Goal: Transaction & Acquisition: Book appointment/travel/reservation

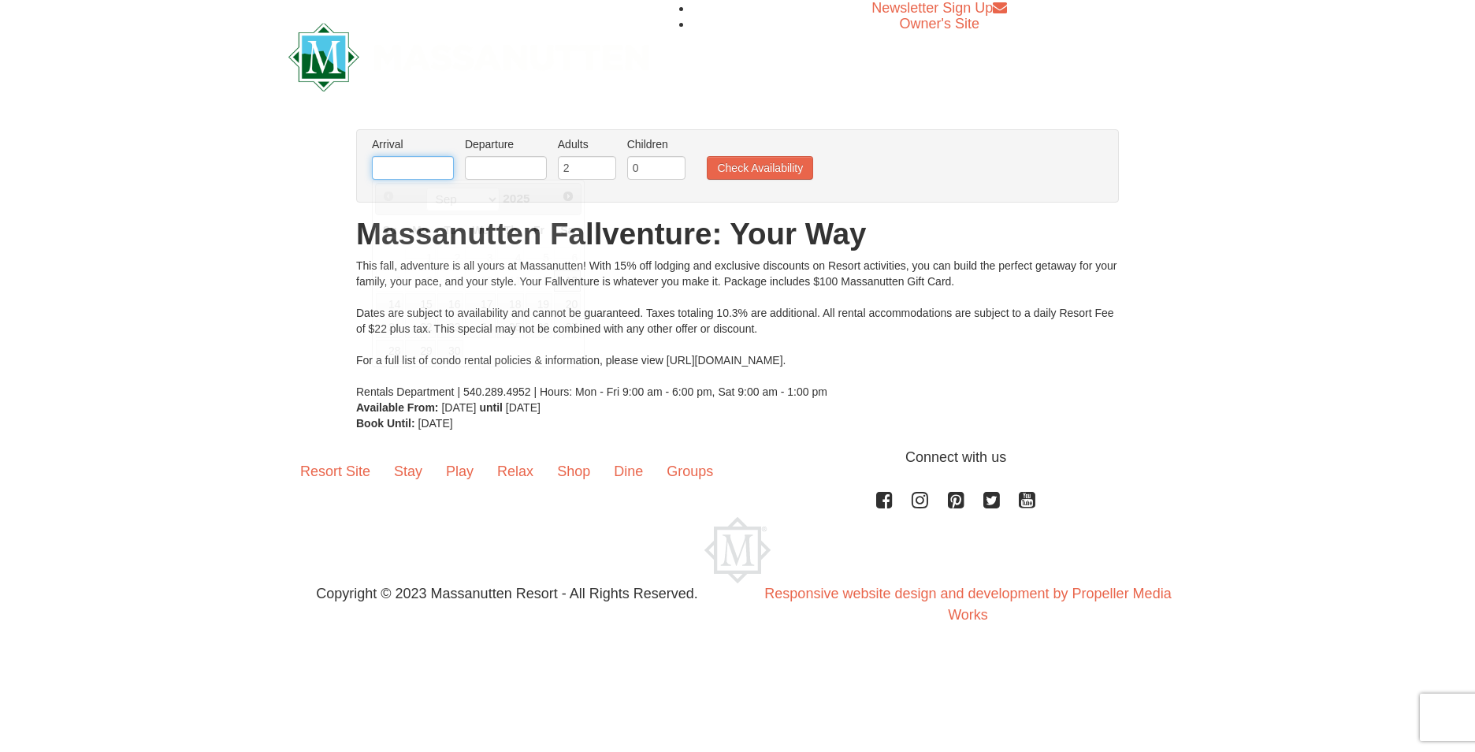
click at [387, 168] on input "text" at bounding box center [413, 168] width 82 height 24
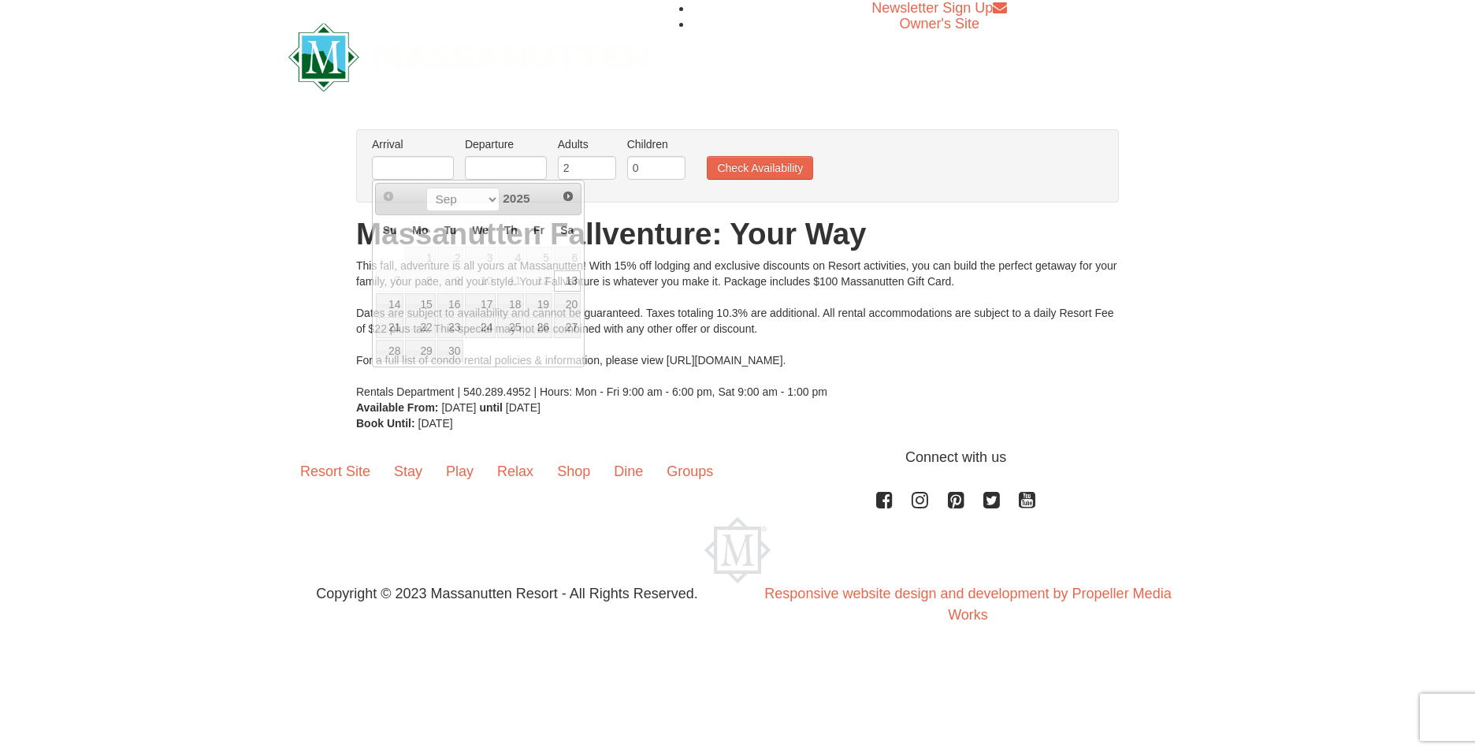
click at [805, 71] on div "Newsletter Sign Up Owner's Site" at bounding box center [738, 56] width 922 height 113
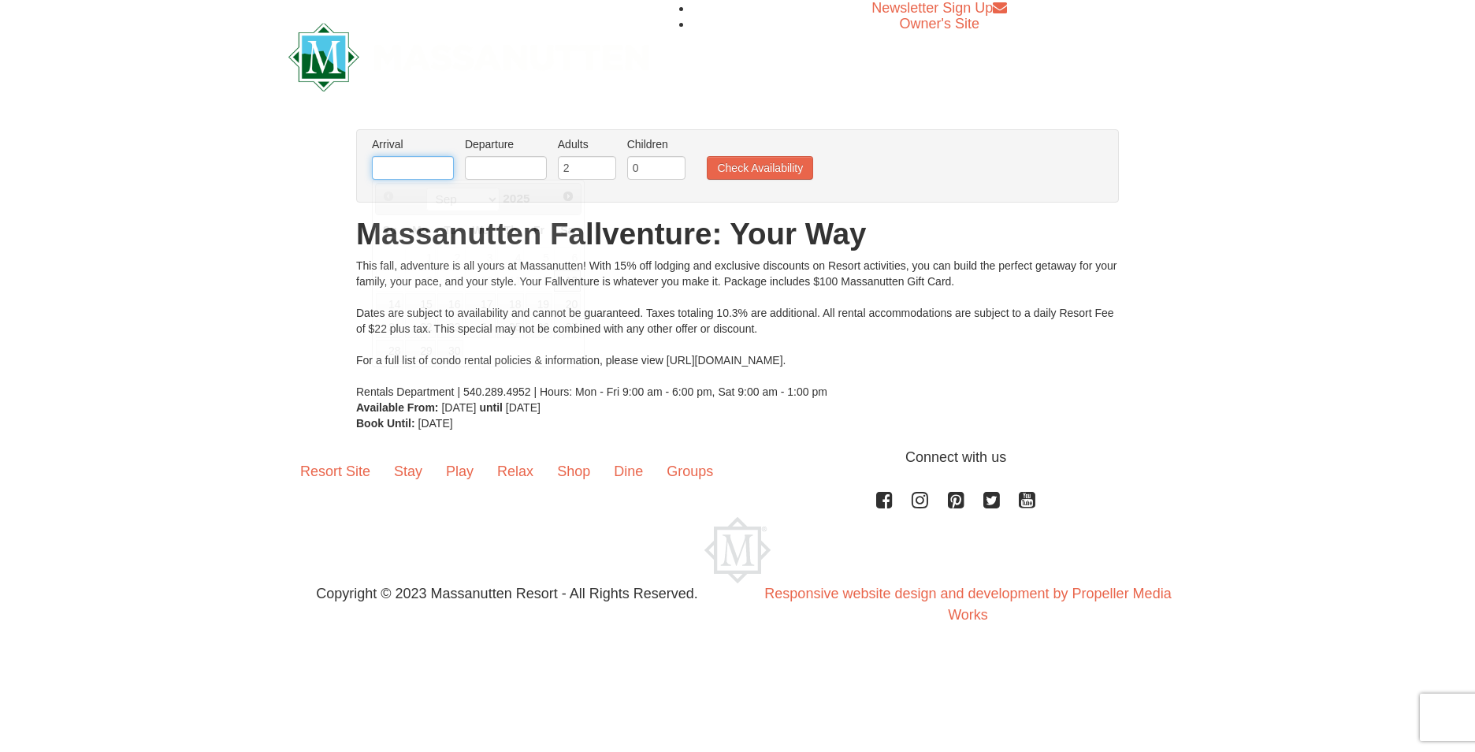
click at [436, 163] on input "text" at bounding box center [413, 168] width 82 height 24
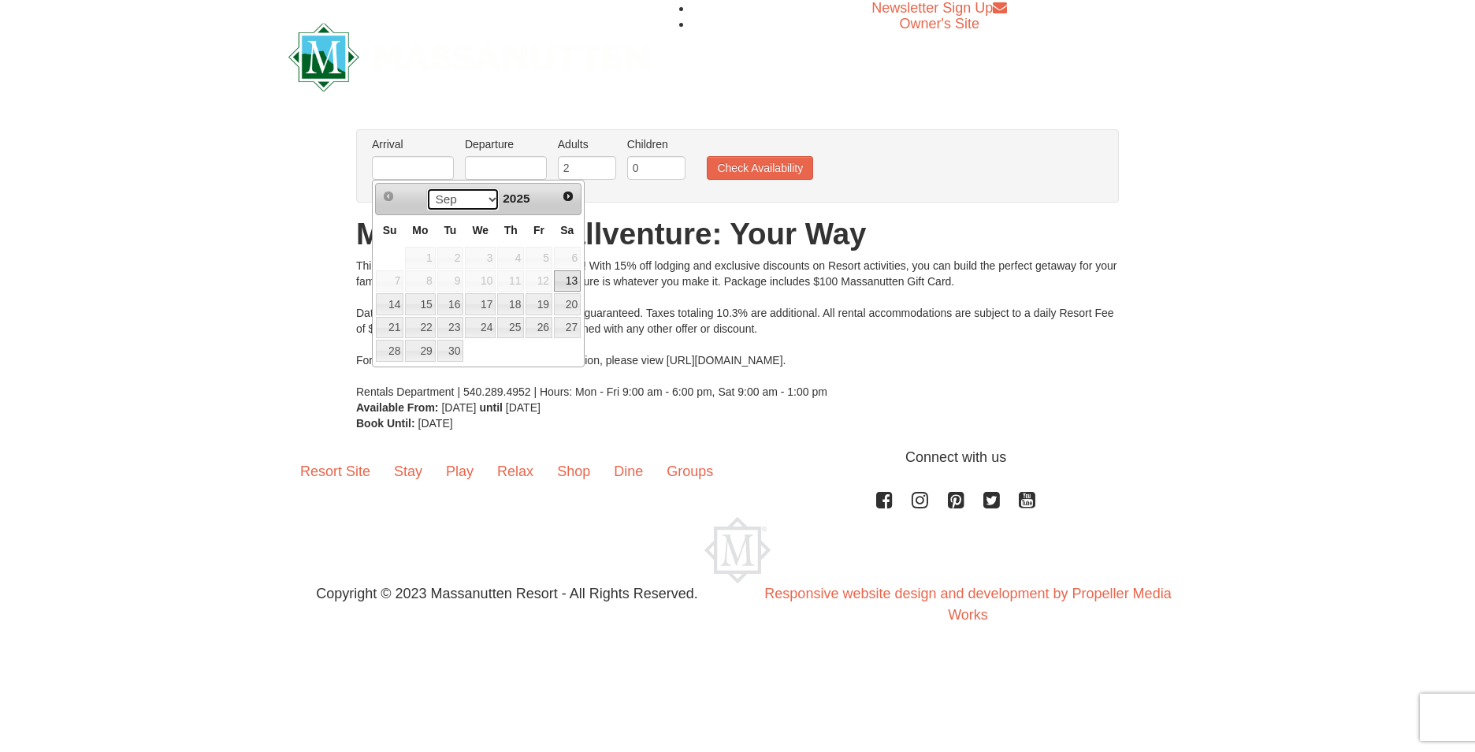
click at [489, 198] on select "Sep Oct Nov Dec" at bounding box center [462, 200] width 73 height 24
click at [485, 195] on select "Sep Oct Nov Dec" at bounding box center [462, 200] width 73 height 24
click at [247, 476] on div "Resort Site Stay Play Relax Shop Dine Groups Connect with us Facebook Instagram…" at bounding box center [737, 543] width 1475 height 192
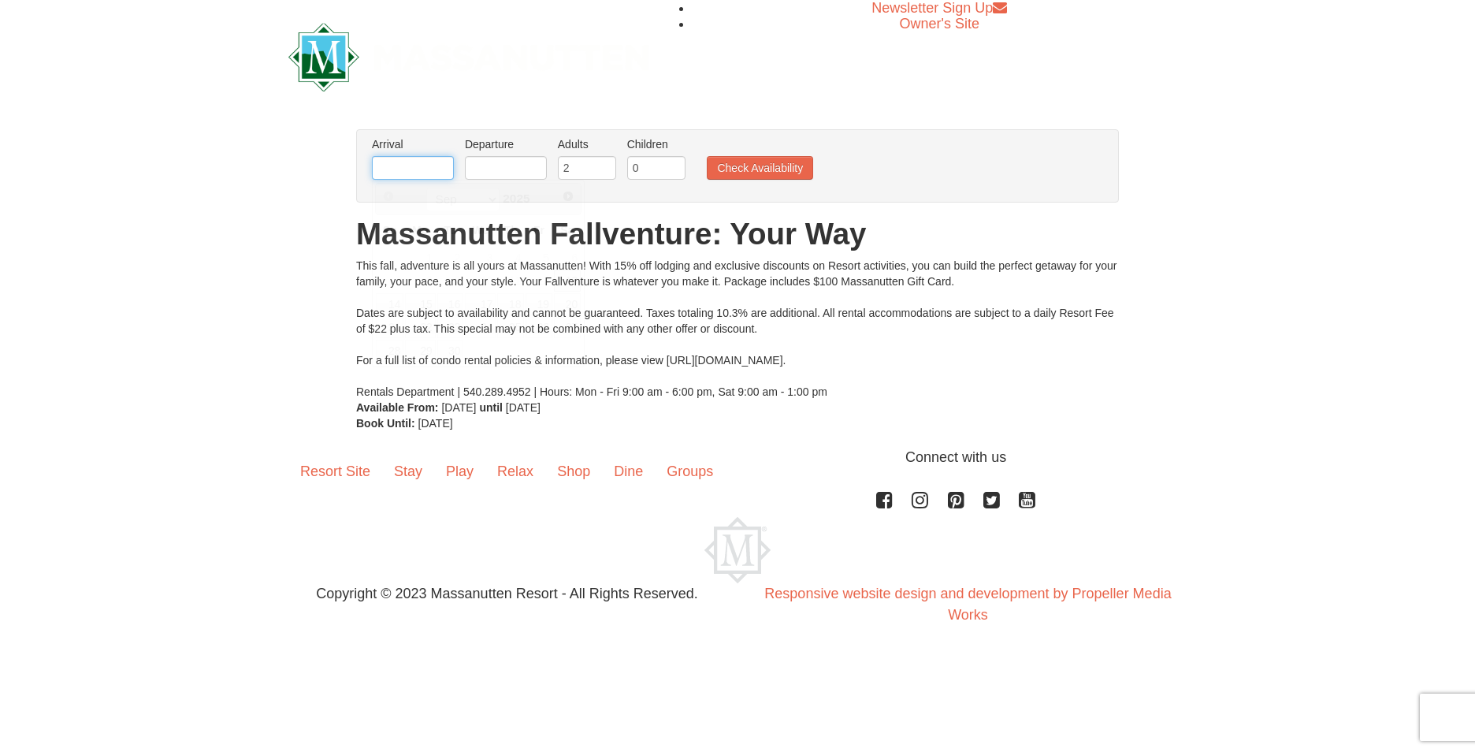
click at [428, 169] on input "text" at bounding box center [413, 168] width 82 height 24
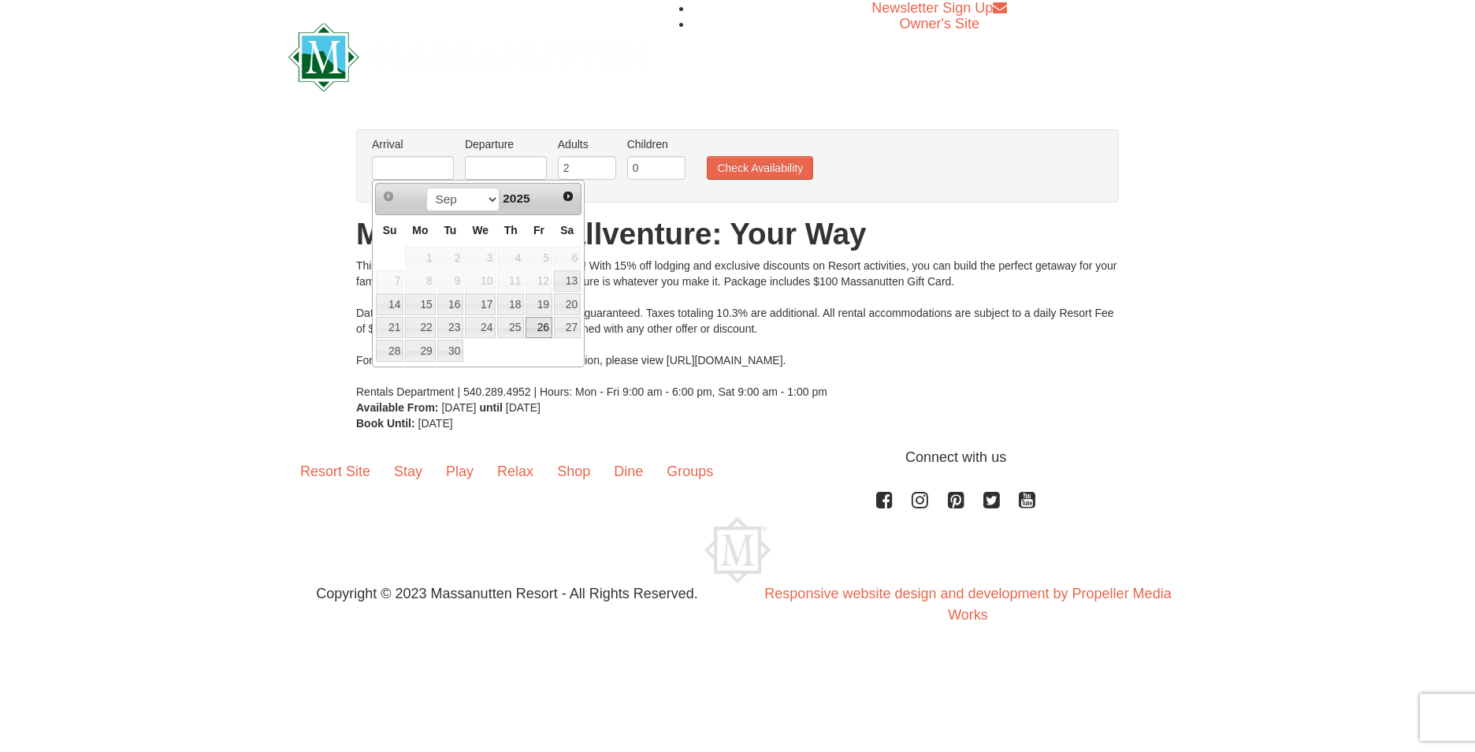
click at [541, 330] on link "26" at bounding box center [539, 328] width 27 height 22
type input "[DATE]"
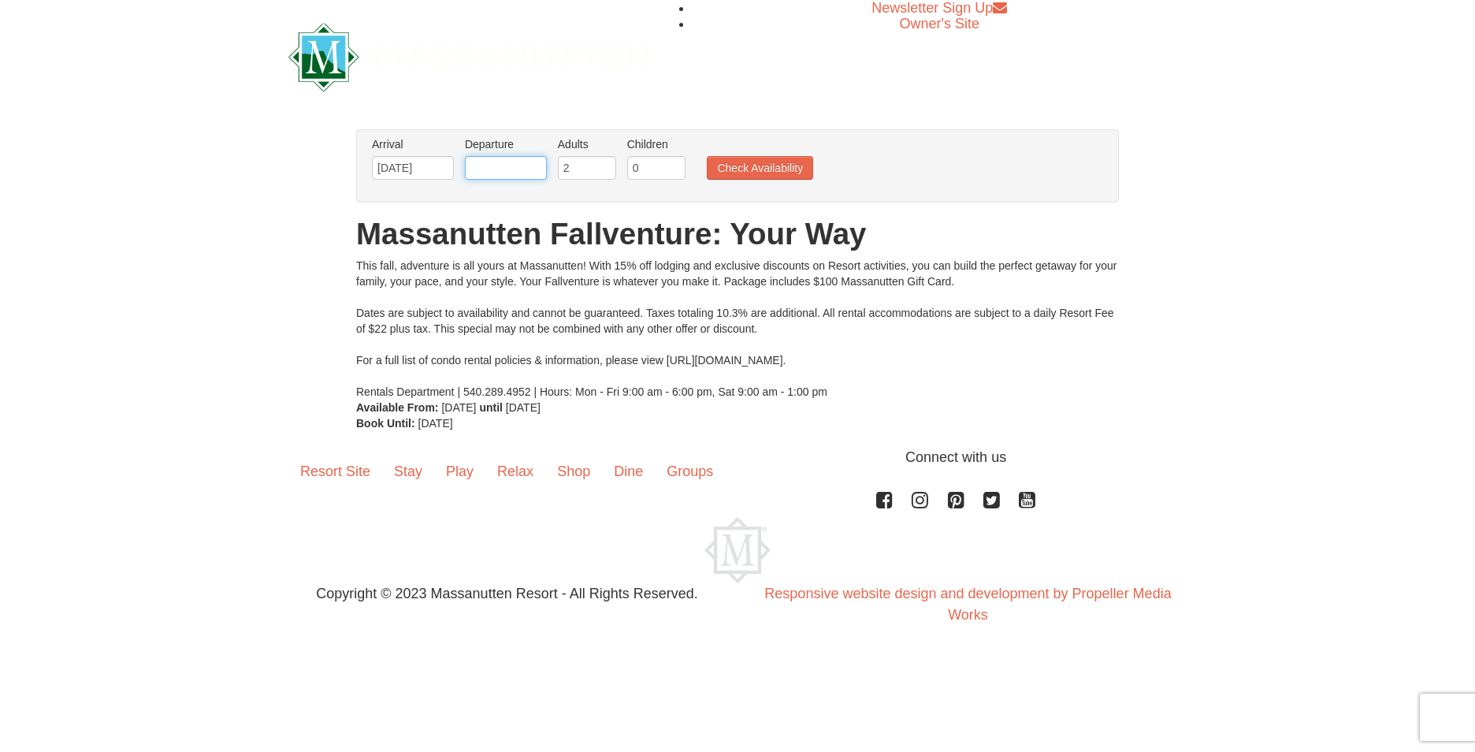
click at [519, 166] on input "text" at bounding box center [506, 168] width 82 height 24
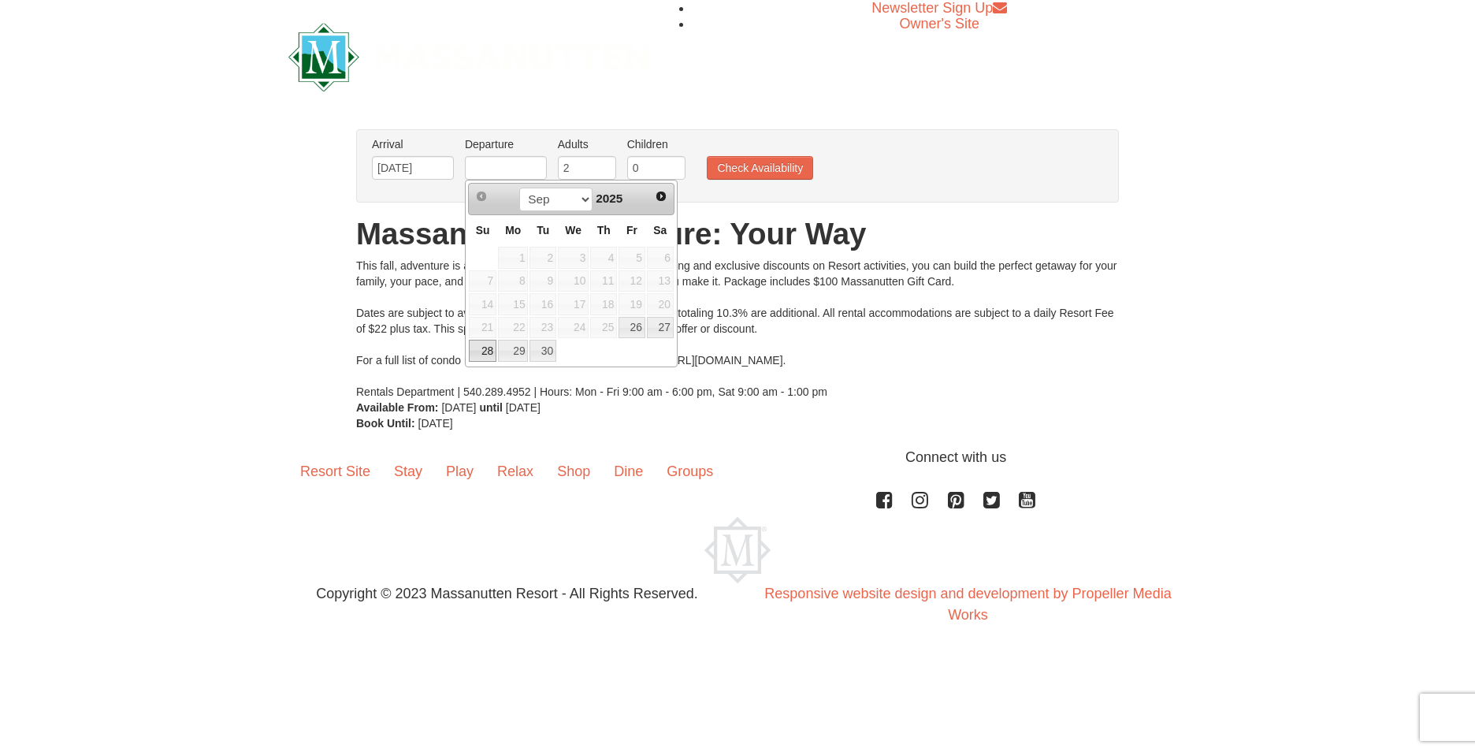
click at [485, 354] on link "28" at bounding box center [483, 351] width 28 height 22
type input "[DATE]"
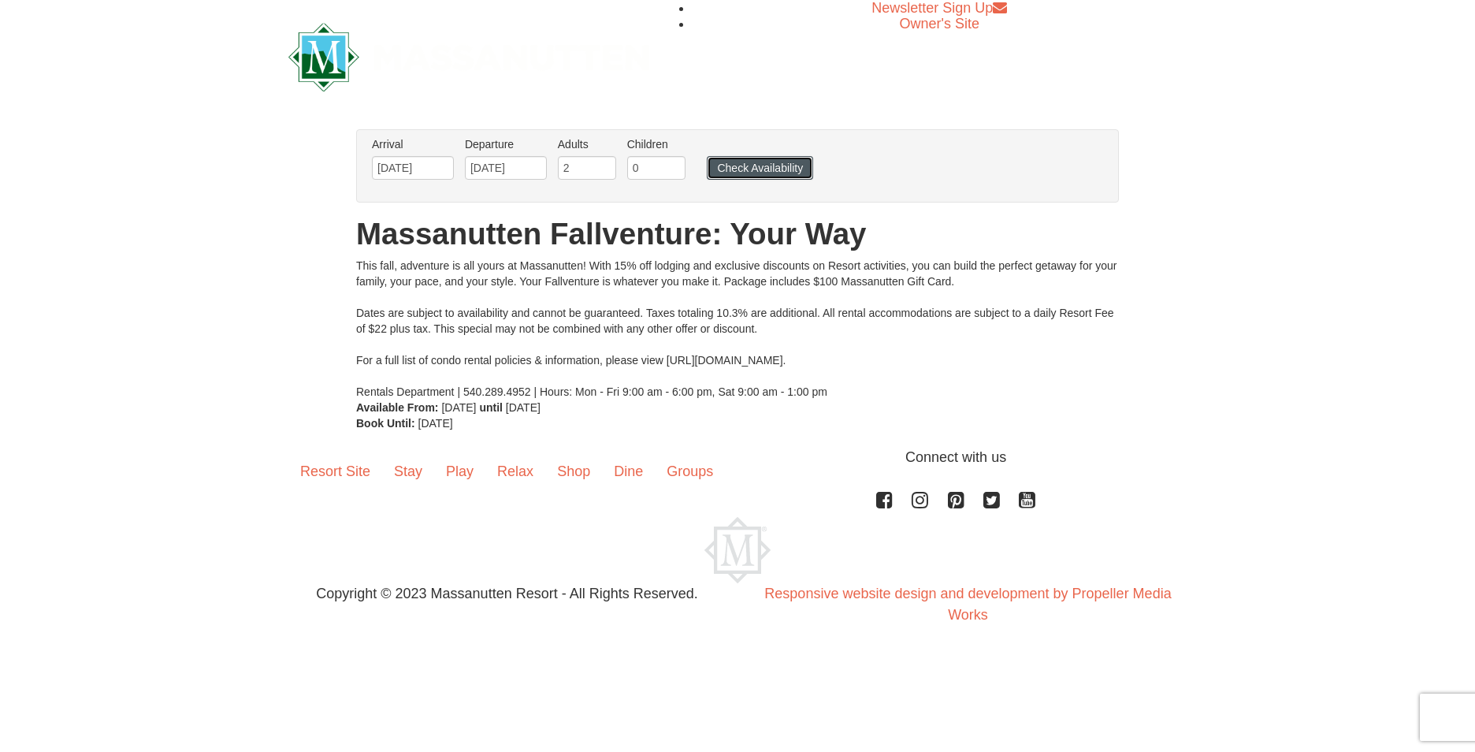
click at [772, 166] on button "Check Availability" at bounding box center [760, 168] width 106 height 24
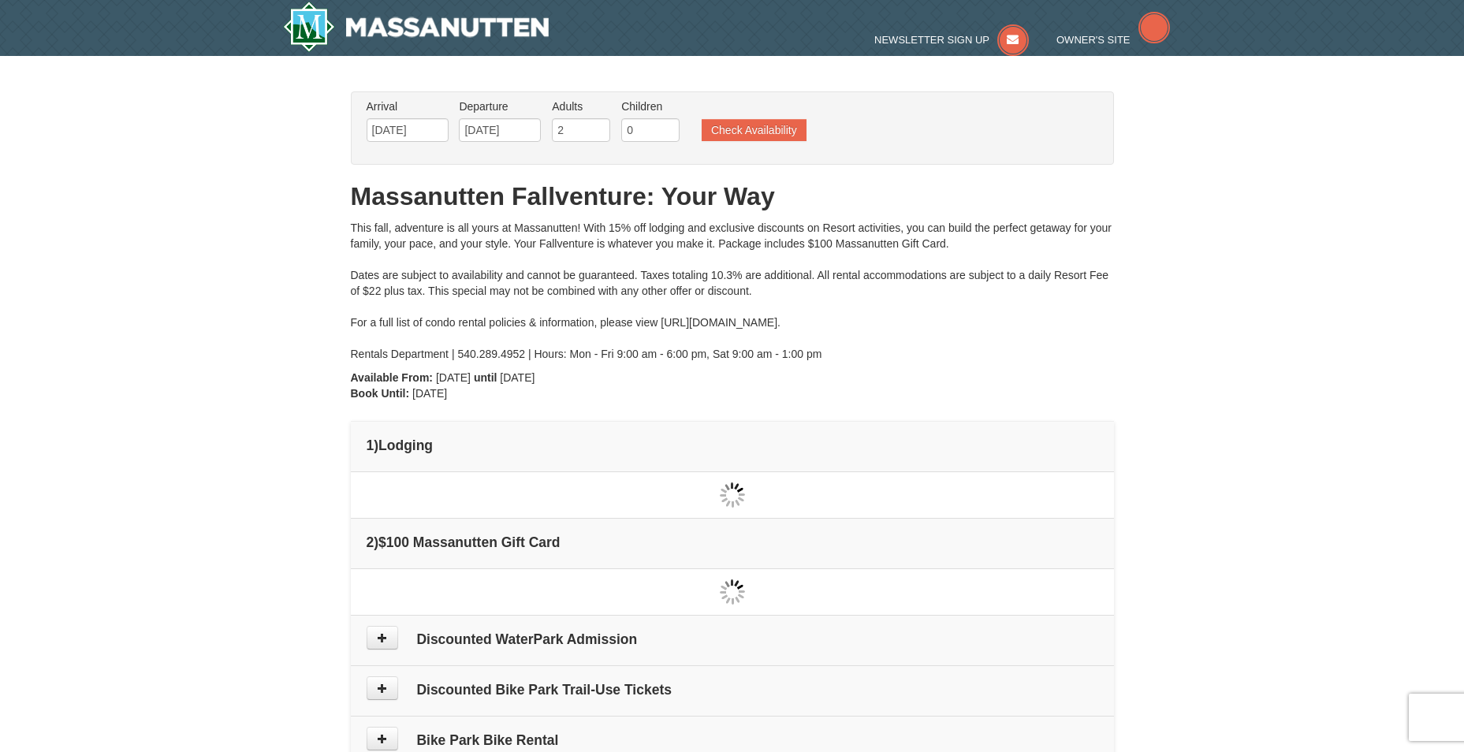
type input "[DATE]"
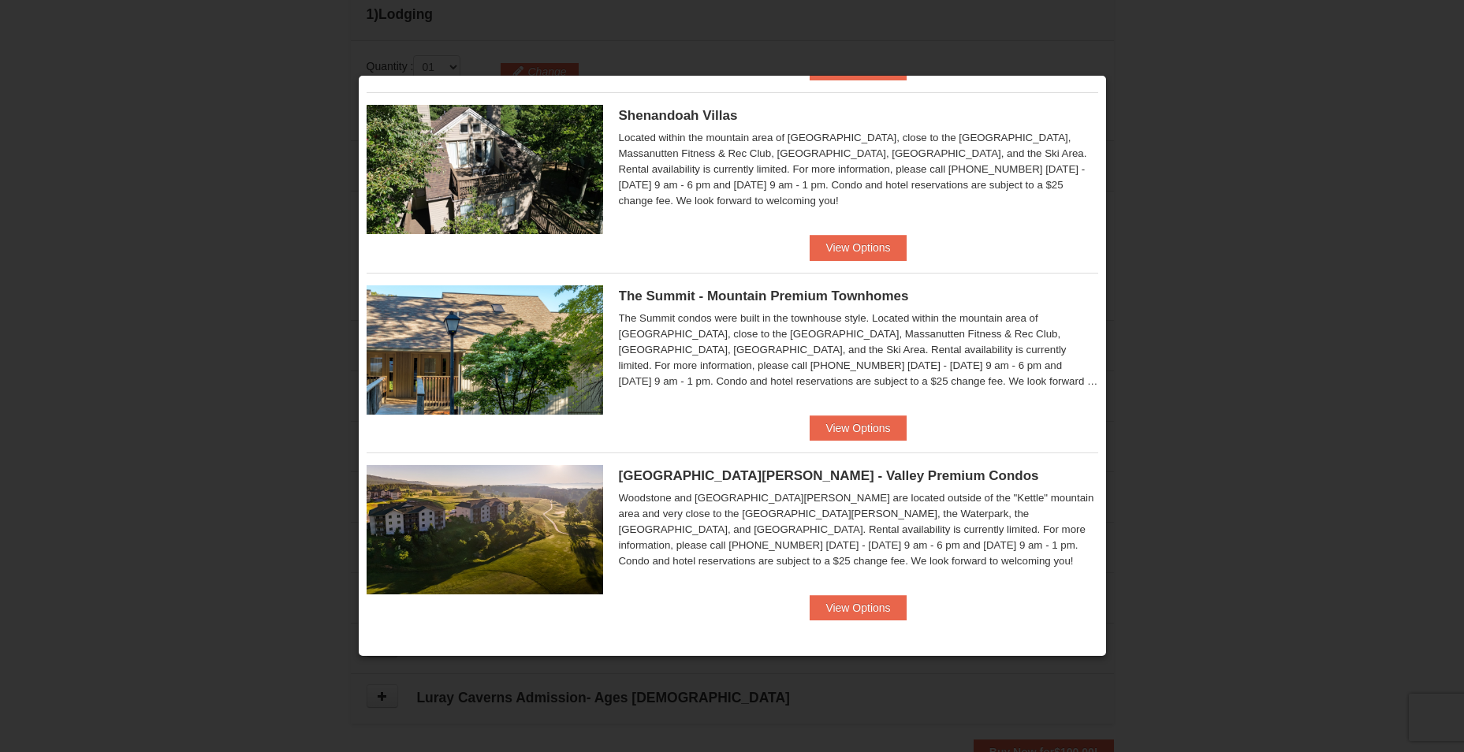
scroll to position [325, 0]
click at [884, 243] on button "View Options" at bounding box center [857, 247] width 96 height 25
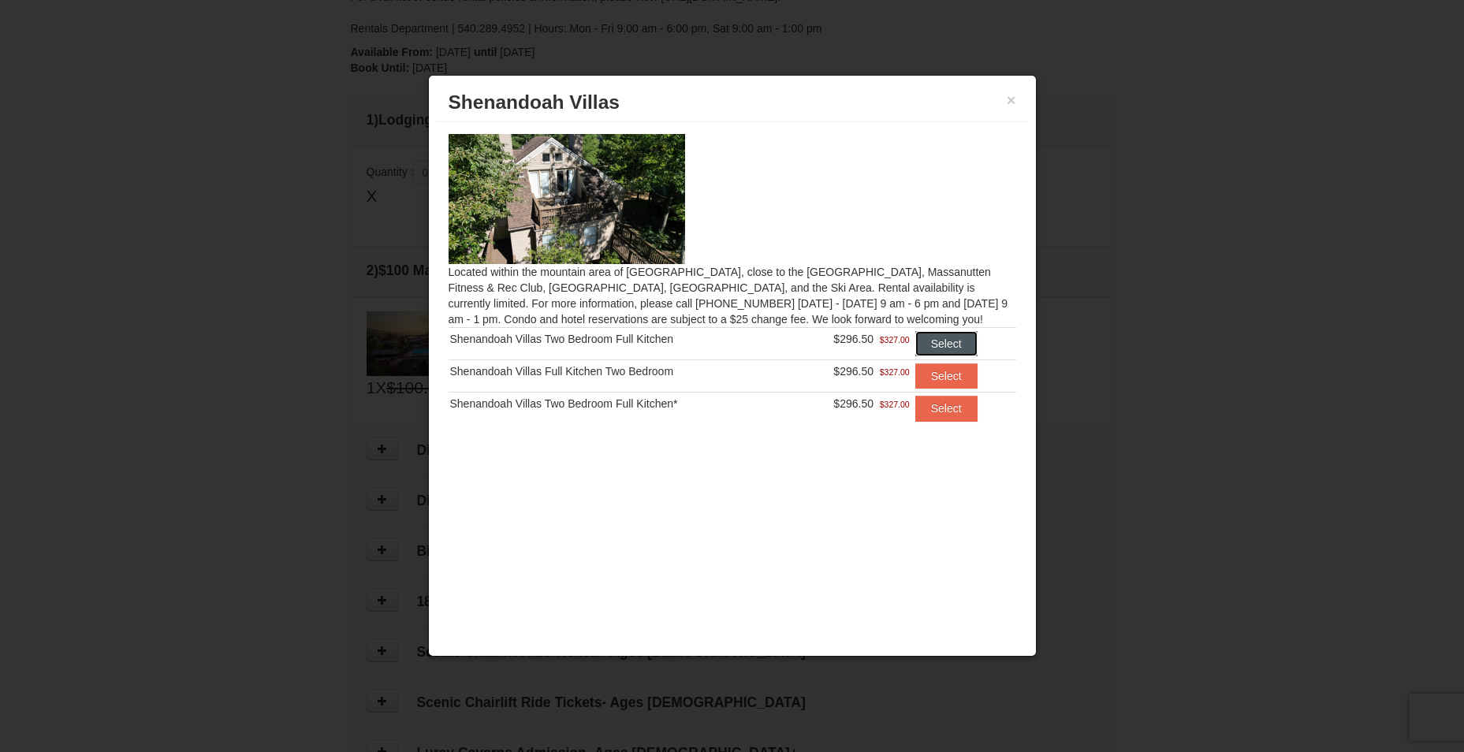
click at [947, 337] on button "Select" at bounding box center [946, 343] width 62 height 25
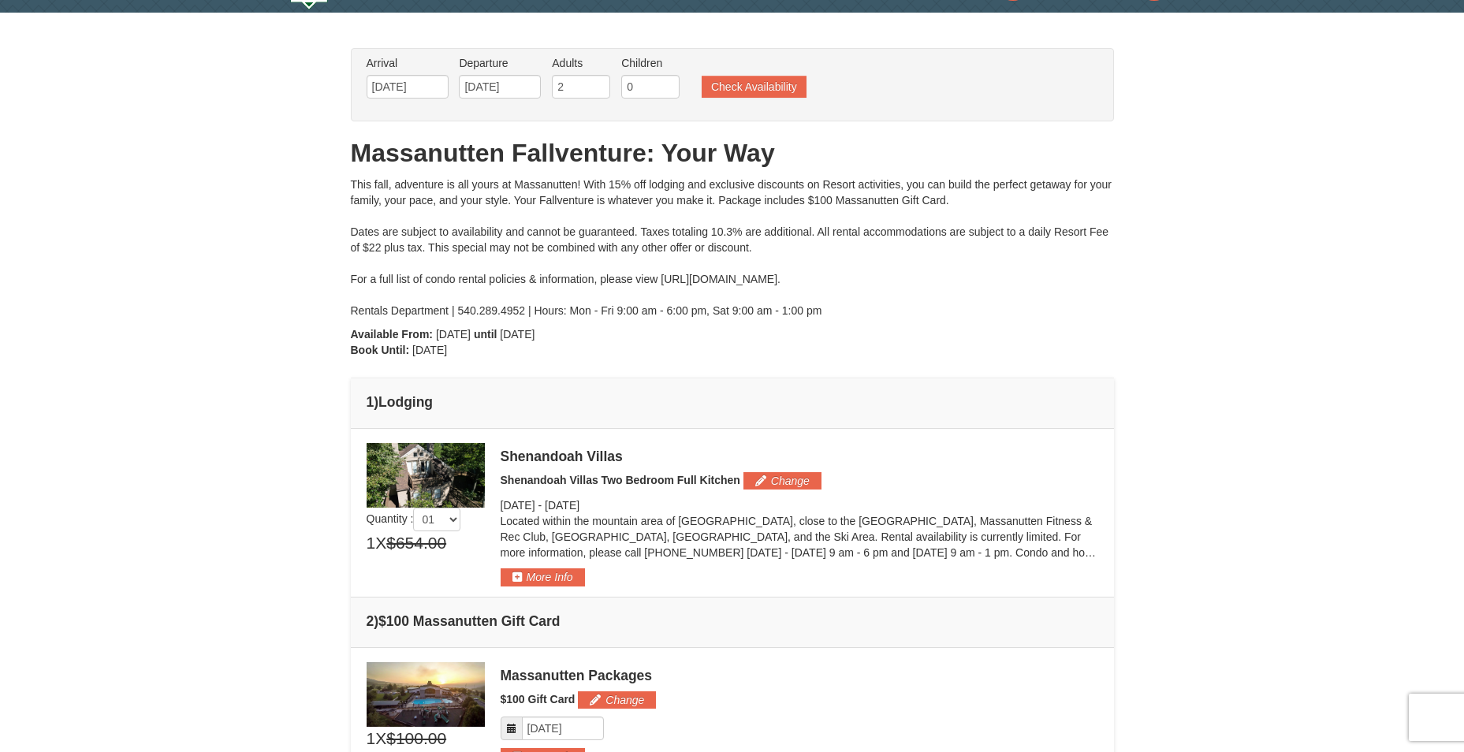
scroll to position [0, 0]
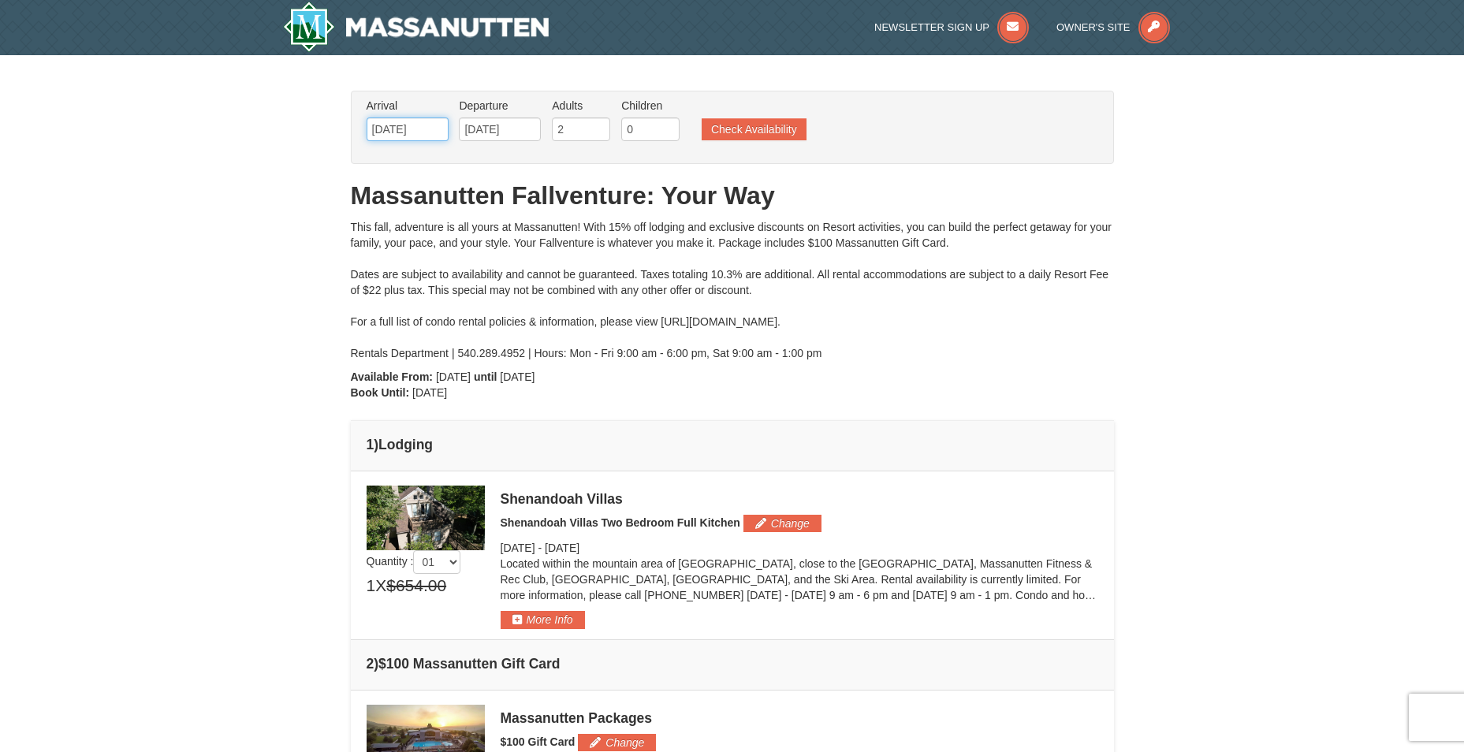
click at [432, 130] on input "[DATE]" at bounding box center [407, 129] width 82 height 24
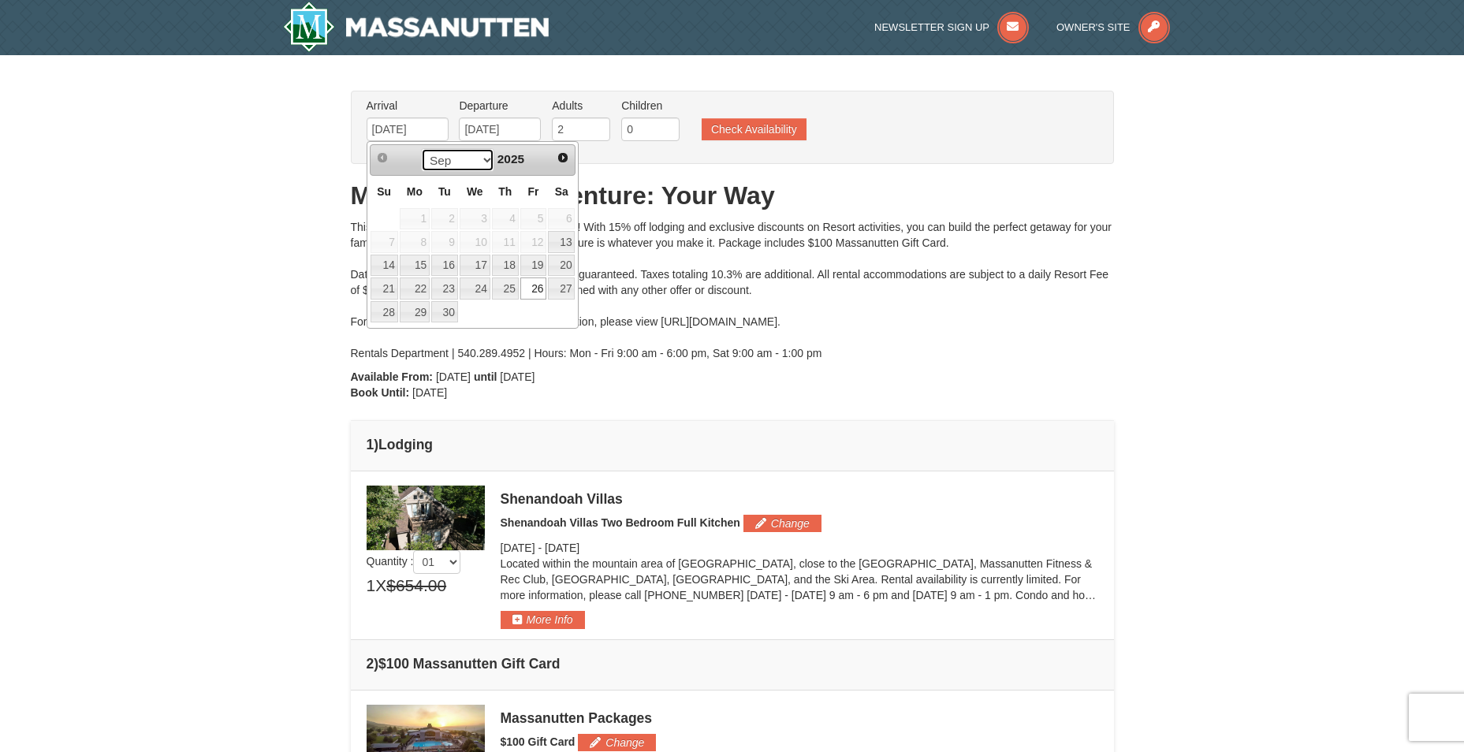
click at [481, 159] on select "Sep Oct Nov Dec" at bounding box center [457, 160] width 73 height 24
click at [534, 285] on link "24" at bounding box center [533, 288] width 27 height 22
type input "10/24/2025"
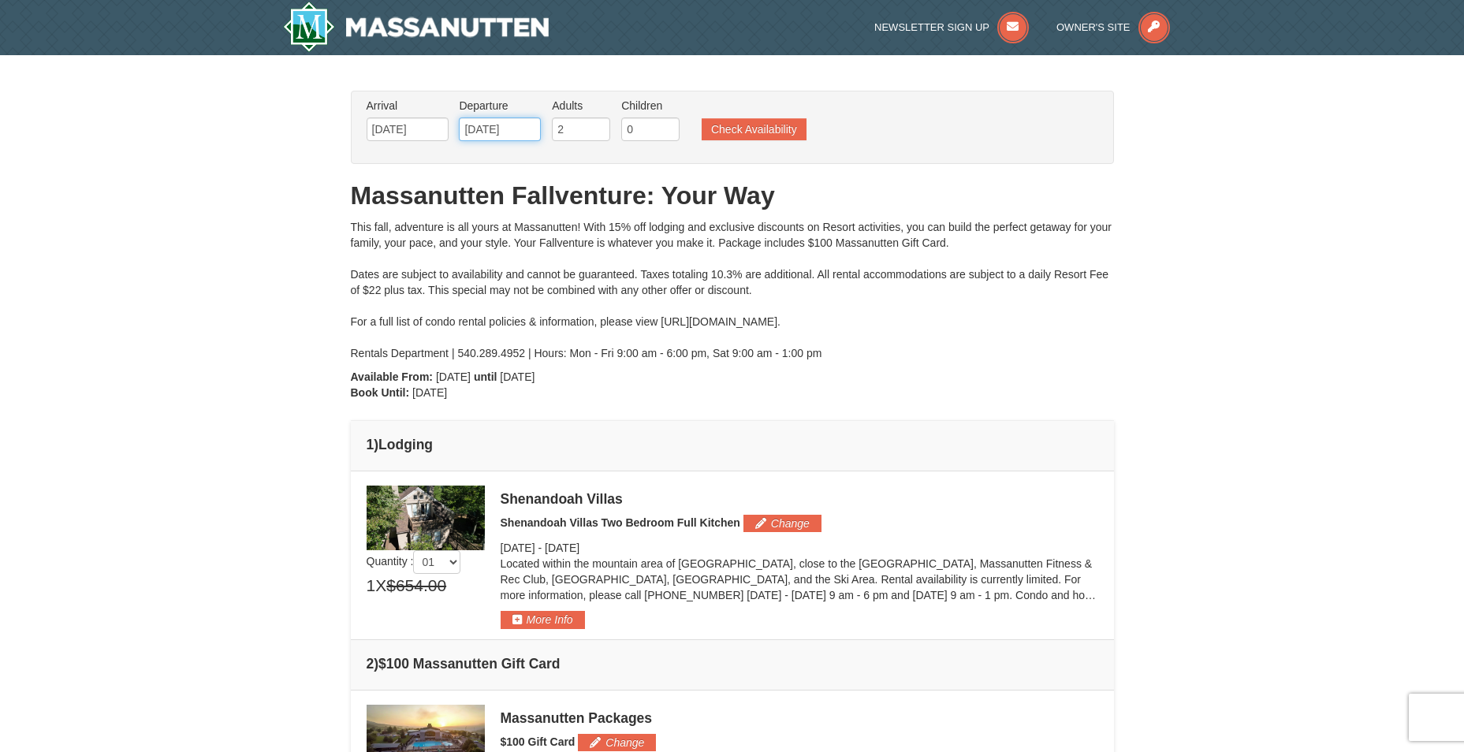
click at [526, 126] on input "10/24/2025" at bounding box center [500, 129] width 82 height 24
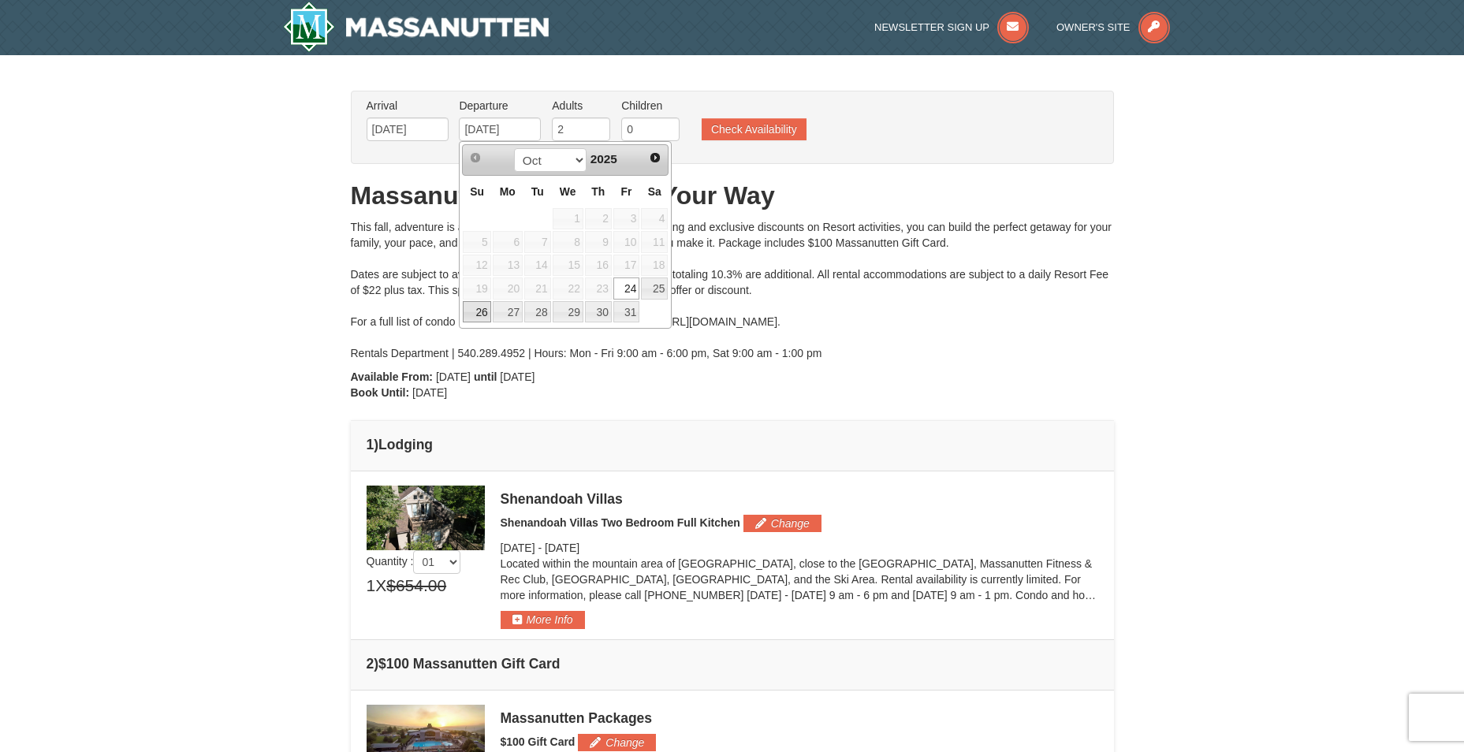
click at [468, 318] on link "26" at bounding box center [477, 312] width 28 height 22
type input "10/26/2025"
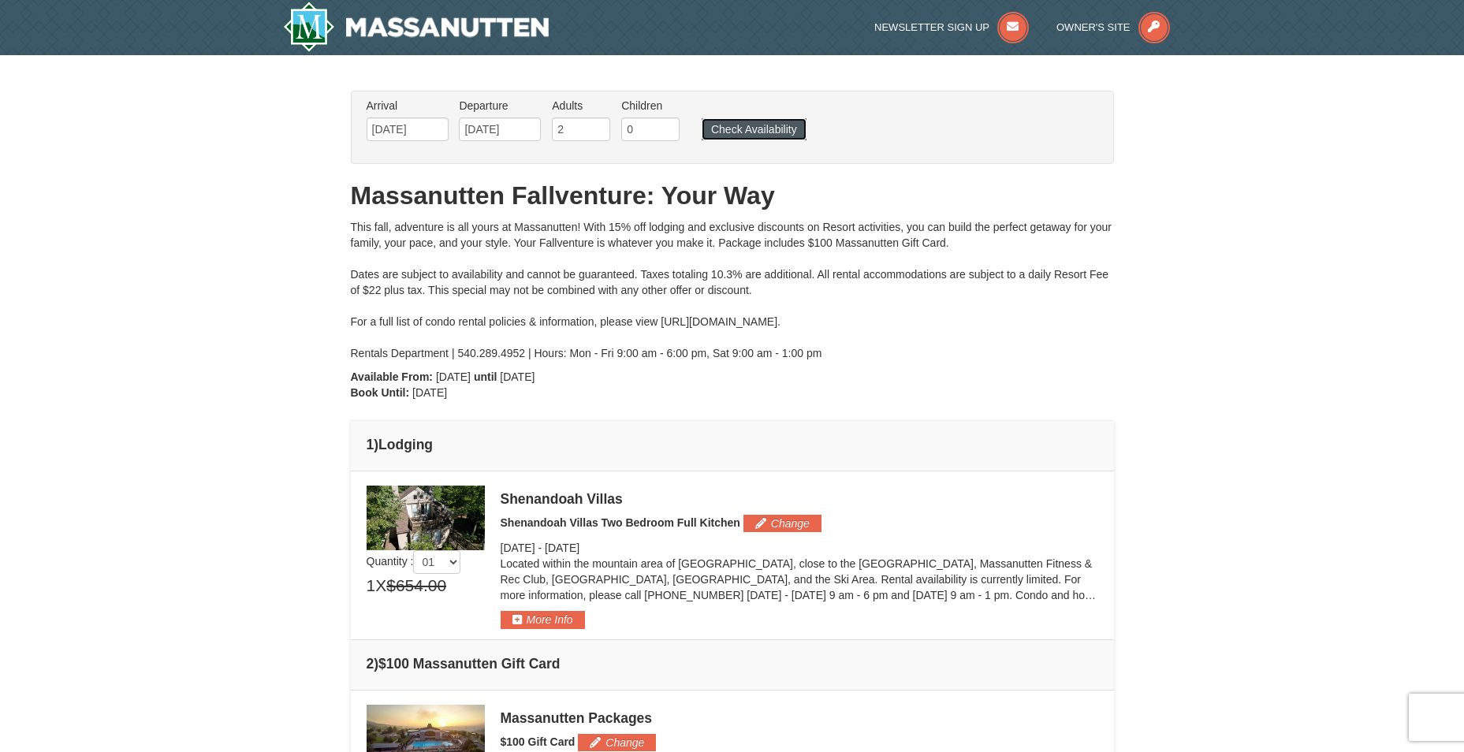
click at [761, 125] on button "Check Availability" at bounding box center [753, 129] width 105 height 22
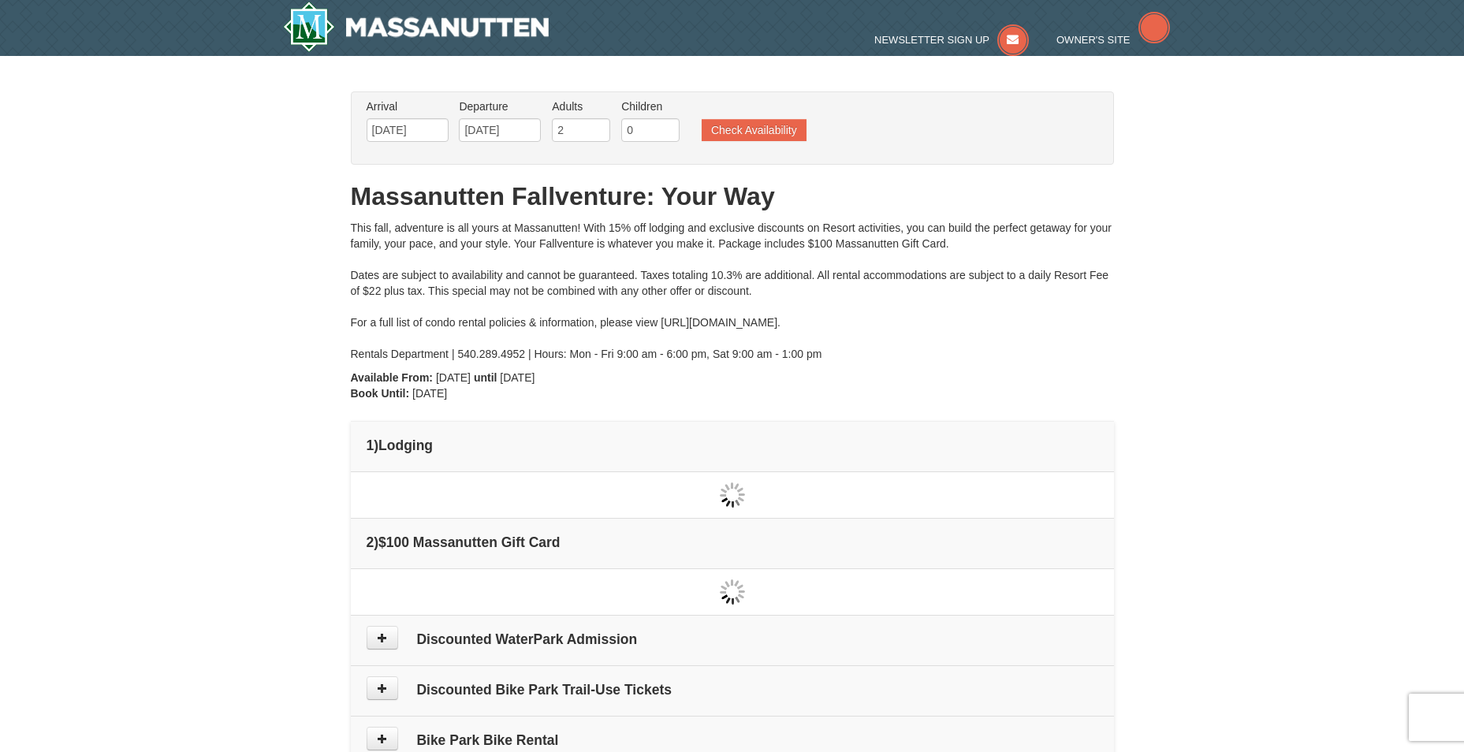
type input "10/24/2025"
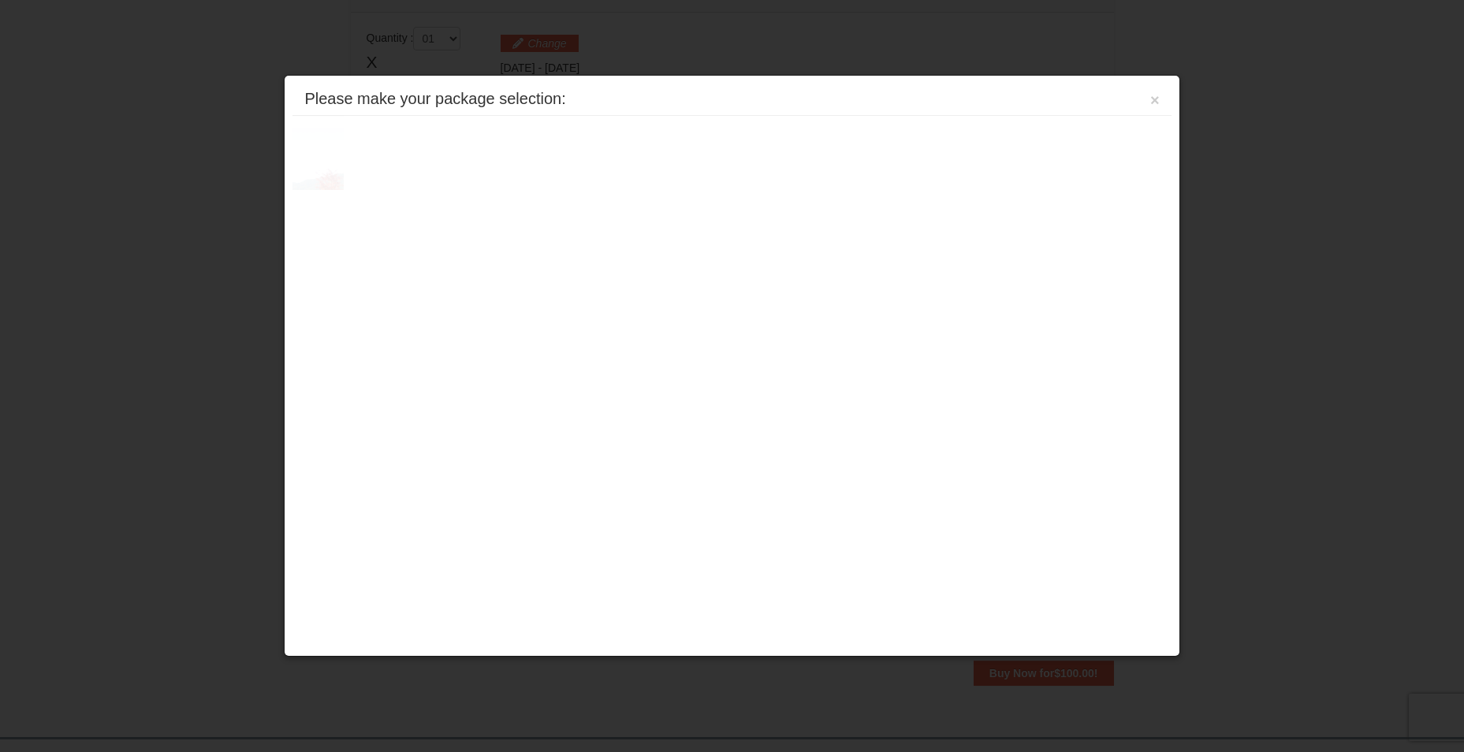
scroll to position [482, 0]
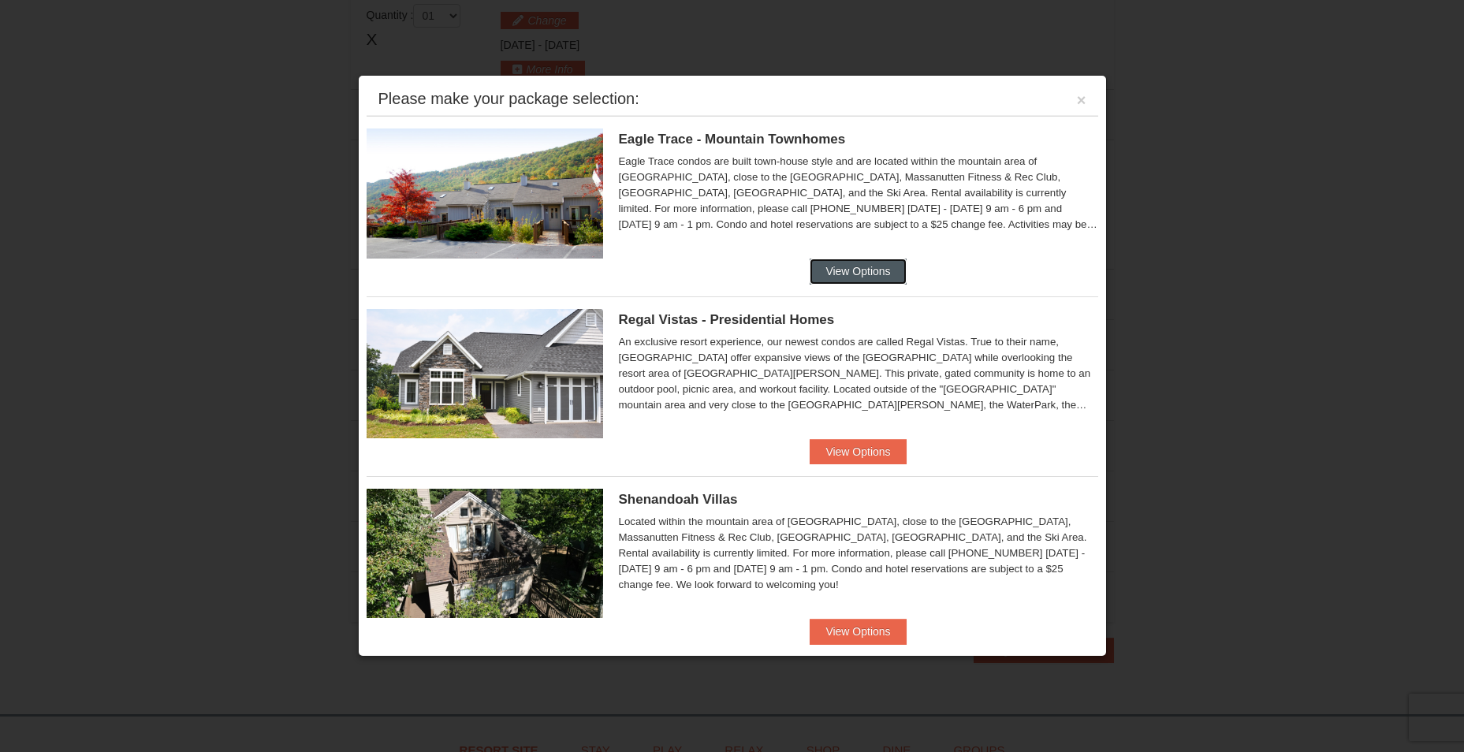
click at [850, 266] on button "View Options" at bounding box center [857, 271] width 96 height 25
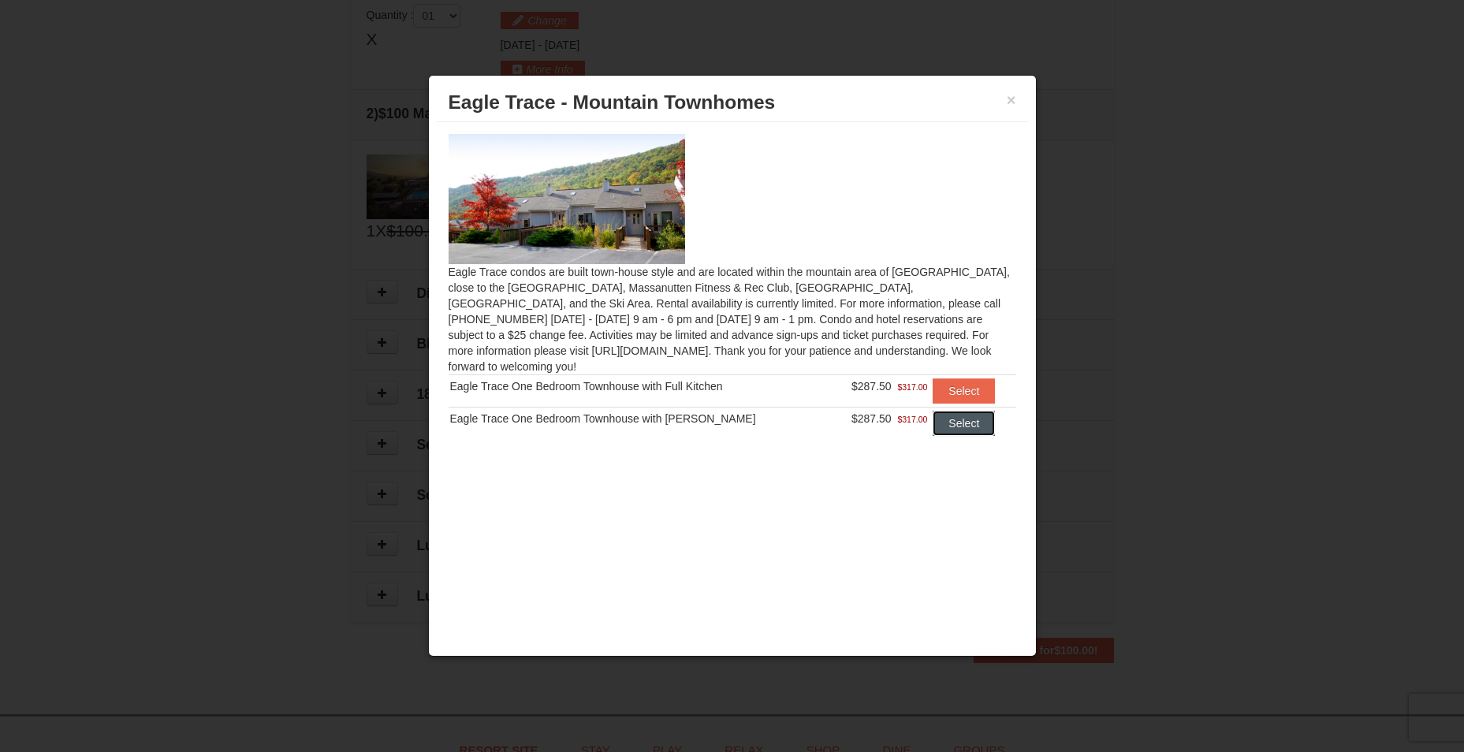
click at [952, 411] on button "Select" at bounding box center [963, 423] width 62 height 25
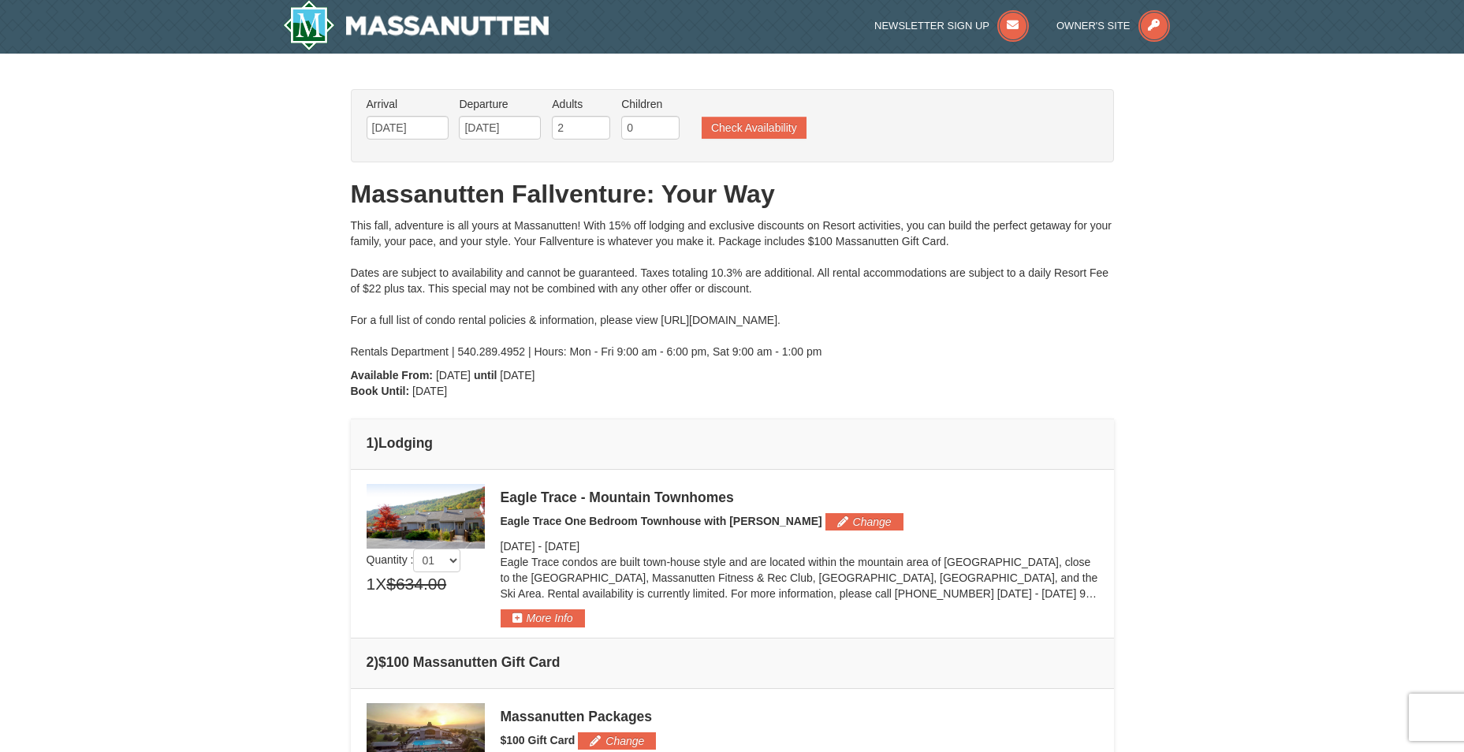
scroll to position [0, 0]
